Goal: Task Accomplishment & Management: Manage account settings

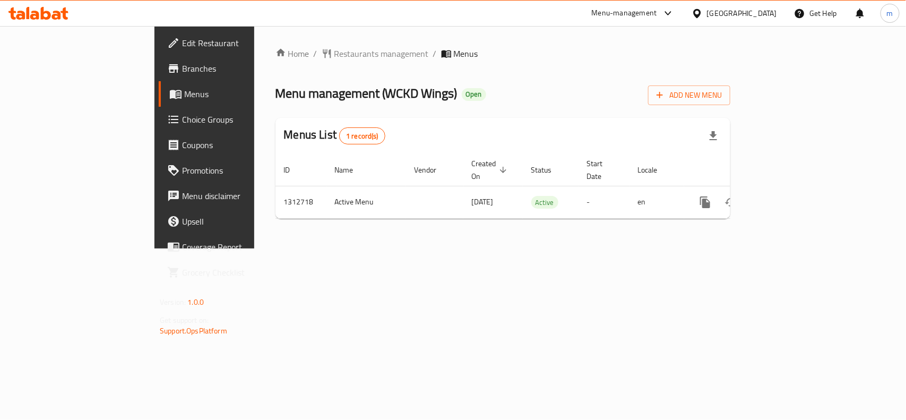
click at [736, 11] on div "United Arab Emirates" at bounding box center [742, 13] width 70 height 12
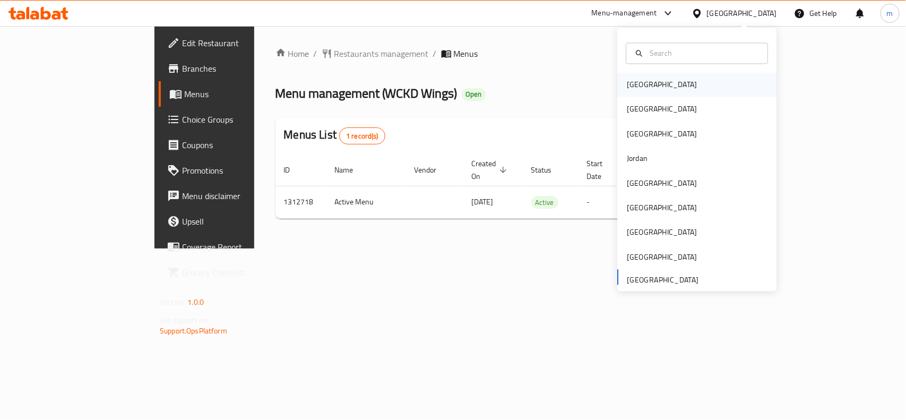
click at [662, 85] on div "[GEOGRAPHIC_DATA]" at bounding box center [697, 85] width 159 height 24
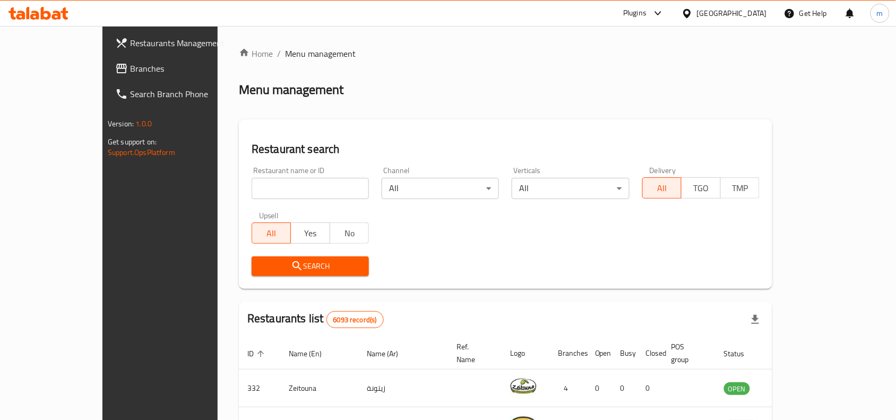
click at [107, 78] on link "Branches" at bounding box center [179, 68] width 145 height 25
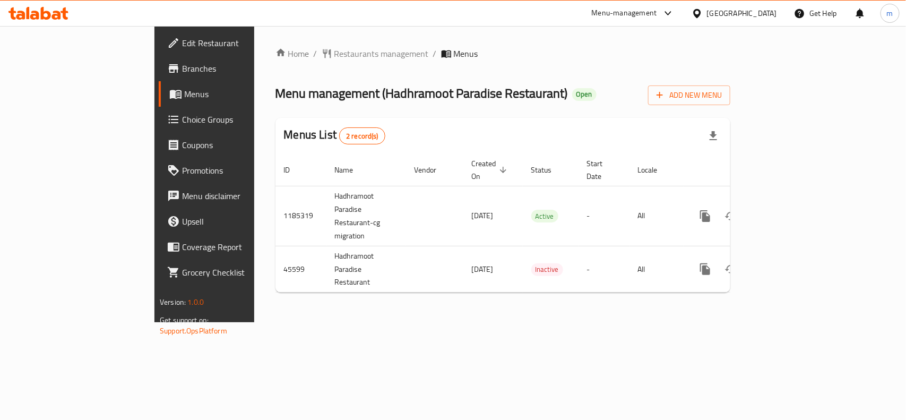
click at [457, 126] on div "Menus List 2 record(s)" at bounding box center [503, 136] width 455 height 36
click at [182, 113] on span "Choice Groups" at bounding box center [239, 119] width 115 height 13
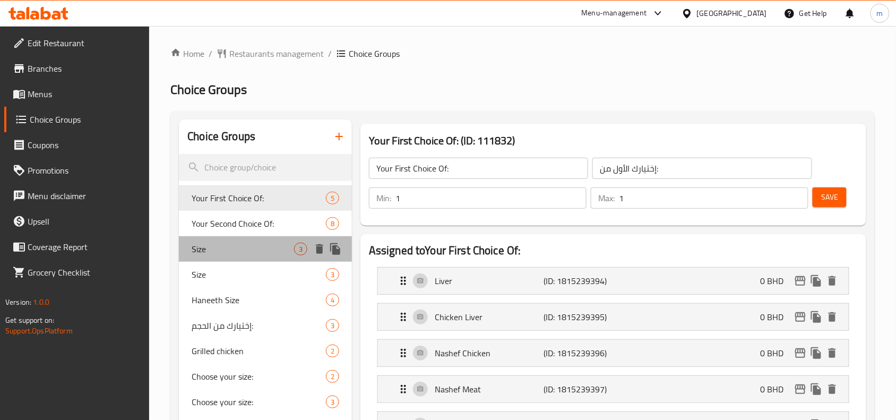
click at [202, 256] on div "Size 3" at bounding box center [265, 248] width 173 height 25
type input "Size"
type input "المقاس"
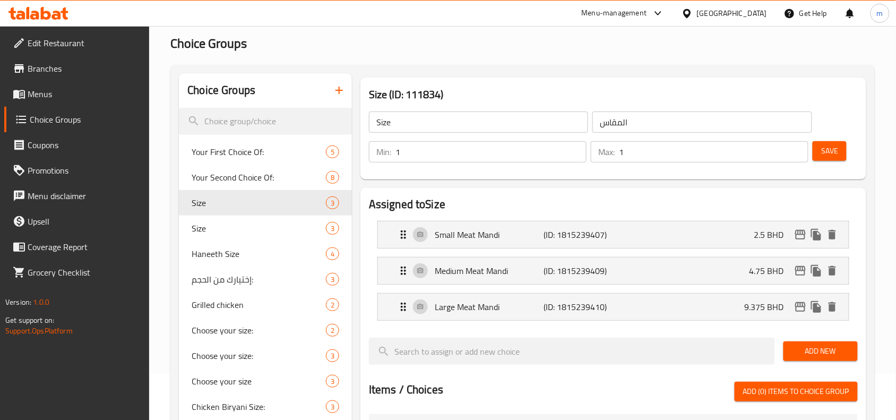
scroll to position [66, 0]
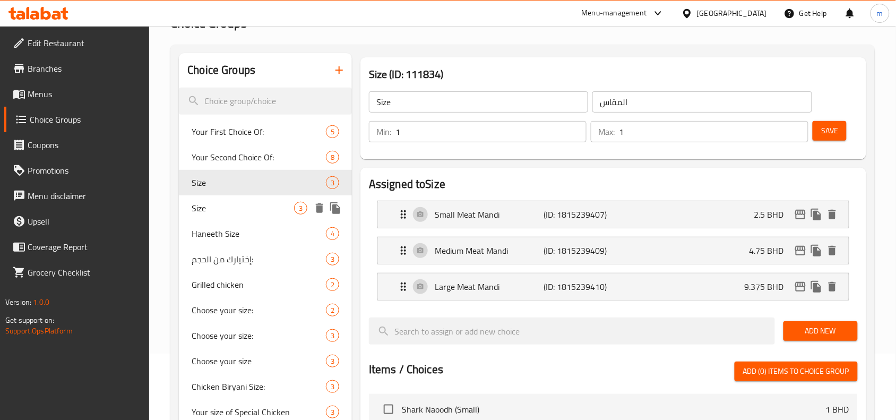
click at [209, 200] on div "Size 3" at bounding box center [265, 207] width 173 height 25
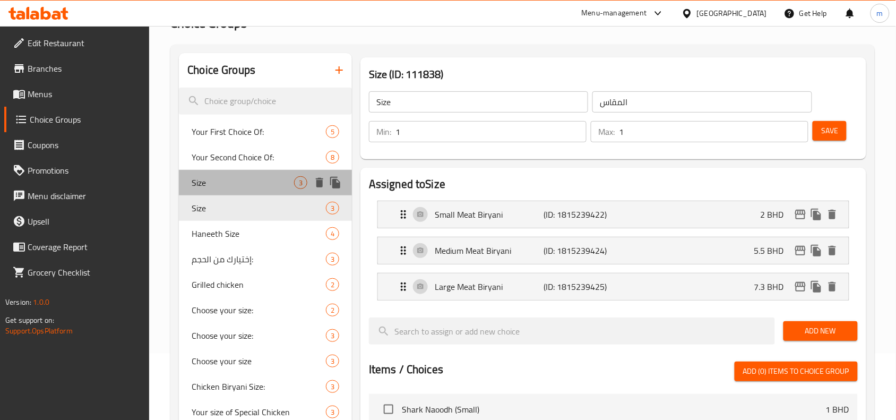
click at [194, 178] on span "Size" at bounding box center [243, 182] width 102 height 13
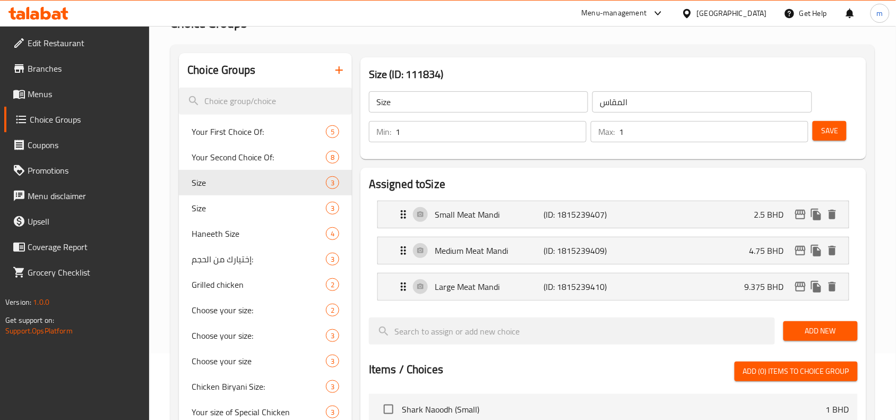
click at [42, 4] on div at bounding box center [38, 13] width 77 height 21
click at [45, 15] on icon at bounding box center [38, 13] width 60 height 13
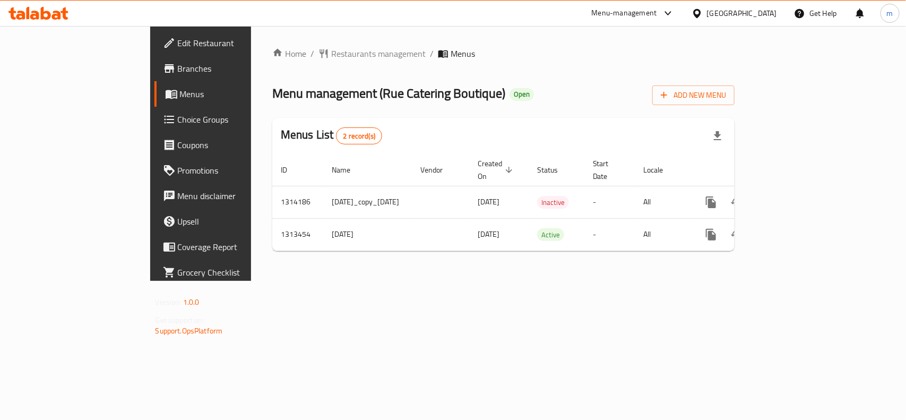
click at [534, 140] on div "Menus List 2 record(s)" at bounding box center [503, 136] width 463 height 36
click at [59, 17] on icon at bounding box center [56, 15] width 9 height 9
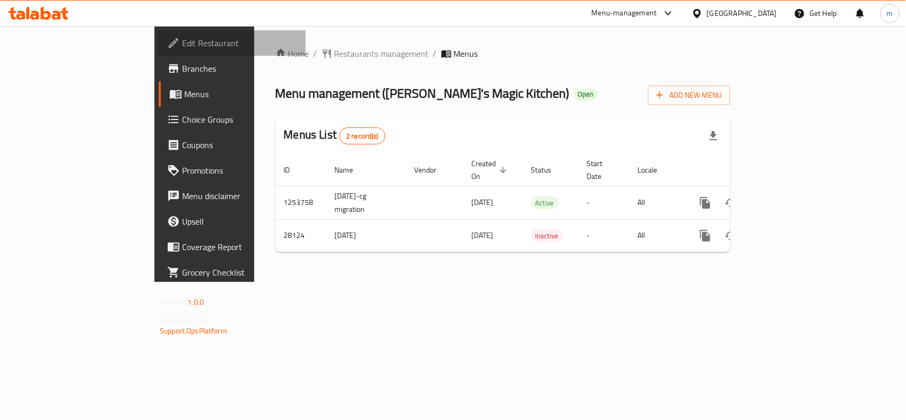
click at [182, 40] on span "Edit Restaurant" at bounding box center [239, 43] width 115 height 13
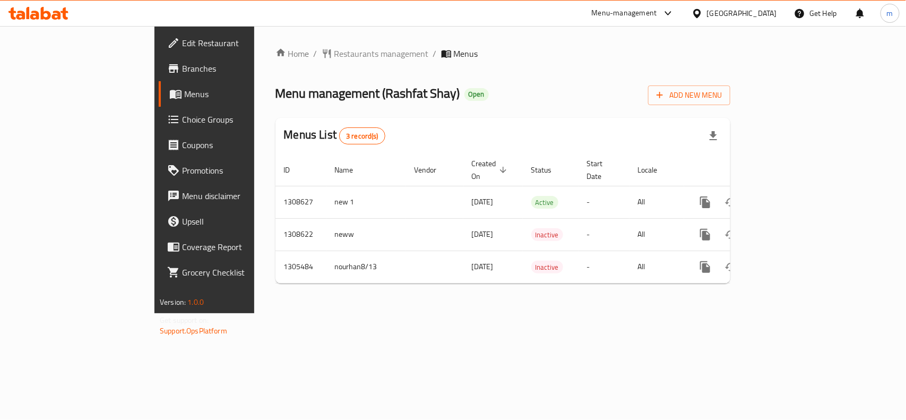
click at [159, 54] on link "Edit Restaurant" at bounding box center [232, 42] width 147 height 25
